Goal: Find contact information: Find contact information

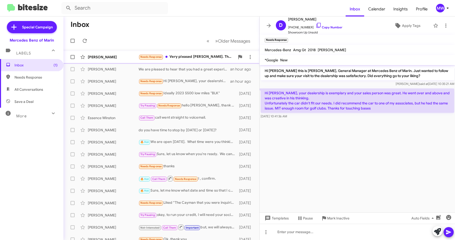
click at [193, 57] on div "Needs Response Very pleased [PERSON_NAME]. Thank you" at bounding box center [187, 57] width 96 height 6
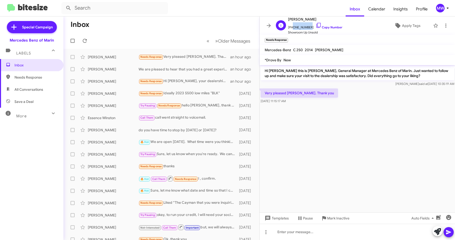
drag, startPoint x: 291, startPoint y: 28, endPoint x: 307, endPoint y: 28, distance: 15.5
click at [307, 28] on span "[PHONE_NUMBER] Copy Number" at bounding box center [315, 26] width 54 height 8
copy span "4154973233"
